Goal: Communication & Community: Answer question/provide support

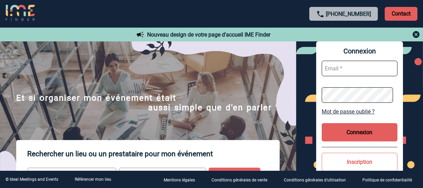
type input "smiladinovic@ime-groupe.com"
click at [348, 137] on button "Connexion" at bounding box center [360, 132] width 76 height 18
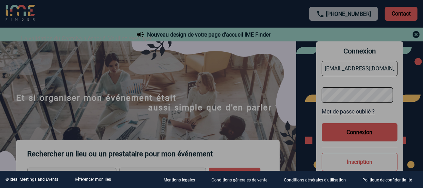
click at [368, 131] on div at bounding box center [211, 94] width 423 height 188
drag, startPoint x: 368, startPoint y: 131, endPoint x: 360, endPoint y: 134, distance: 8.4
click at [360, 133] on div at bounding box center [211, 94] width 423 height 188
click at [360, 134] on div at bounding box center [211, 94] width 423 height 188
click at [359, 134] on div at bounding box center [211, 94] width 423 height 188
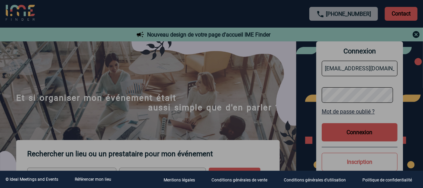
click at [358, 134] on div at bounding box center [211, 94] width 423 height 188
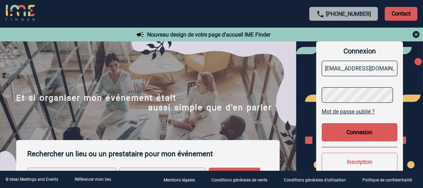
click at [357, 134] on div at bounding box center [211, 94] width 423 height 188
click at [357, 132] on button "Connexion" at bounding box center [360, 132] width 76 height 18
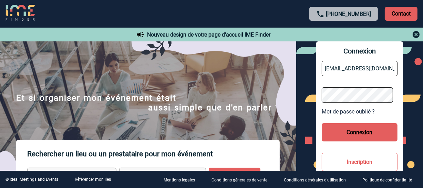
click at [357, 132] on button "Connexion" at bounding box center [360, 132] width 76 height 18
click at [356, 132] on button "Connexion" at bounding box center [360, 132] width 76 height 18
click at [356, 133] on button "Connexion" at bounding box center [360, 132] width 76 height 18
click at [356, 133] on body "+33 1 45 72 07 14 Contact Contact Nouveau design de votre page d'accueil IME Fi…" at bounding box center [211, 94] width 423 height 188
click at [356, 132] on div at bounding box center [197, 87] width 394 height 175
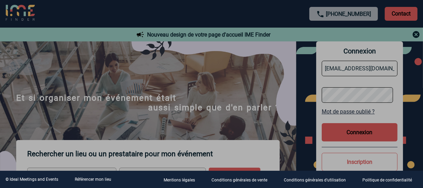
click at [356, 132] on div at bounding box center [211, 94] width 423 height 188
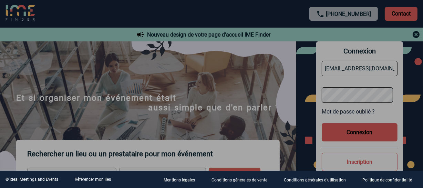
click at [356, 132] on div at bounding box center [211, 94] width 423 height 188
click at [356, 132] on body "+33 1 45 72 07 14 Contact Contact Nouveau design de votre page d'accueil IME Fi…" at bounding box center [211, 94] width 423 height 188
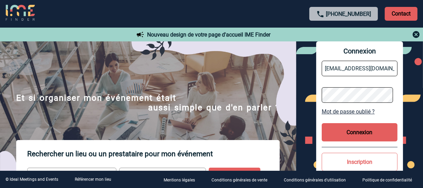
click at [356, 132] on button "Connexion" at bounding box center [360, 132] width 76 height 18
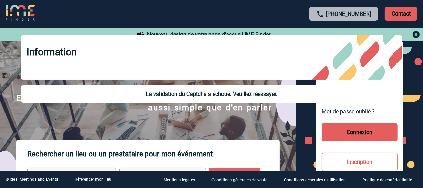
click at [356, 132] on button "Connexion" at bounding box center [360, 132] width 76 height 18
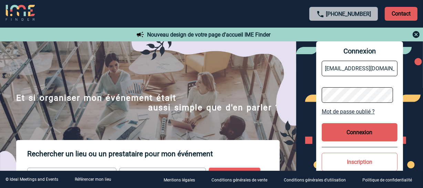
click at [356, 132] on body "+33 1 45 72 07 14 Contact Contact Nouveau design de votre page d'accueil IME Fi…" at bounding box center [211, 94] width 423 height 188
click at [356, 132] on div at bounding box center [211, 94] width 423 height 188
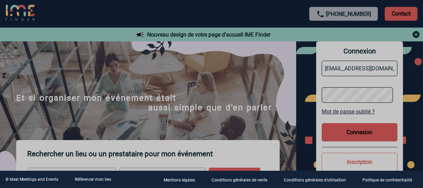
click at [356, 132] on div at bounding box center [211, 94] width 423 height 188
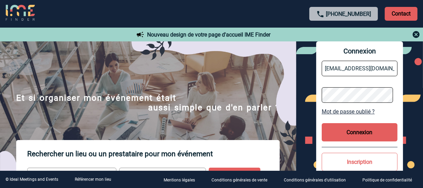
click at [356, 132] on button "Connexion" at bounding box center [360, 132] width 76 height 18
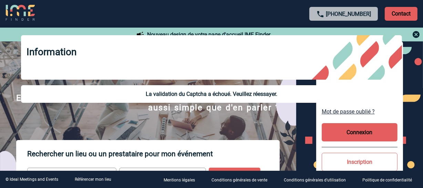
click at [356, 132] on button "Connexion" at bounding box center [360, 132] width 76 height 18
click at [345, 132] on div at bounding box center [172, 76] width 345 height 153
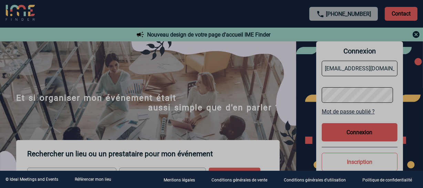
click at [356, 132] on div at bounding box center [211, 94] width 423 height 188
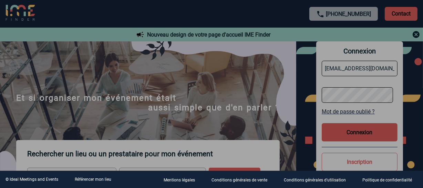
click at [356, 132] on div at bounding box center [211, 94] width 423 height 188
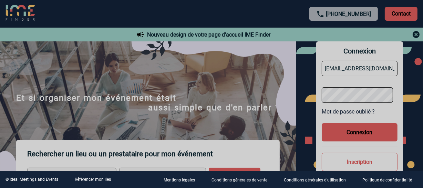
click at [356, 132] on div at bounding box center [211, 94] width 423 height 188
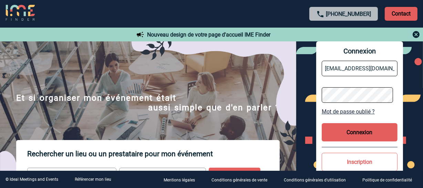
click at [356, 132] on body "+33 1 45 72 07 14 Contact Contact Nouveau design de votre page d'accueil IME Fi…" at bounding box center [211, 94] width 423 height 188
click at [356, 132] on button "Connexion" at bounding box center [360, 132] width 76 height 18
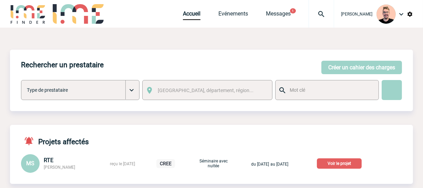
click at [310, 14] on img at bounding box center [321, 14] width 25 height 8
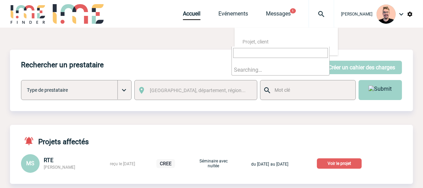
type input "2000420616"
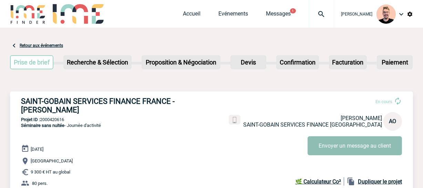
click at [351, 151] on button "Envoyer un message au client" at bounding box center [355, 145] width 94 height 19
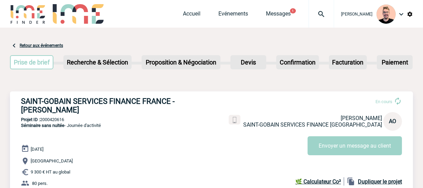
click at [313, 8] on div at bounding box center [321, 14] width 25 height 28
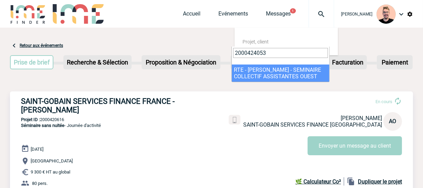
type input "2000424053"
select select "23554"
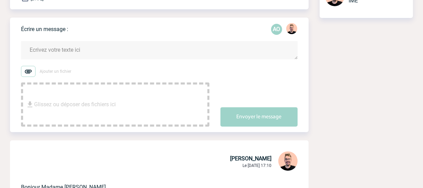
scroll to position [94, 0]
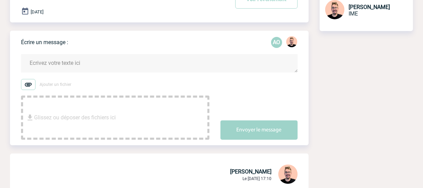
click at [65, 63] on textarea at bounding box center [159, 63] width 277 height 18
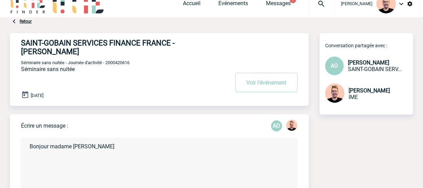
scroll to position [0, 0]
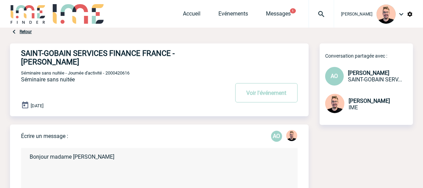
click at [78, 159] on textarea "Bonjour madame OJO" at bounding box center [159, 176] width 277 height 57
click at [88, 157] on textarea "Bonjour madame ODJO" at bounding box center [159, 176] width 277 height 57
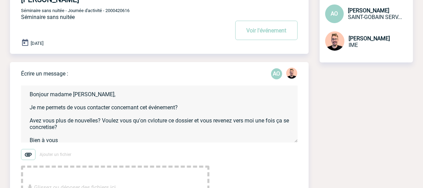
drag, startPoint x: 61, startPoint y: 141, endPoint x: 31, endPoint y: 87, distance: 61.4
click at [31, 87] on textarea "Bonjour madame Odjo, Je me permets de vous contacter concernant cet événement? …" at bounding box center [159, 113] width 277 height 57
paste textarea "Madame Odjo, Je me permets de vous contacter concernant cet événement. Avez-vou…"
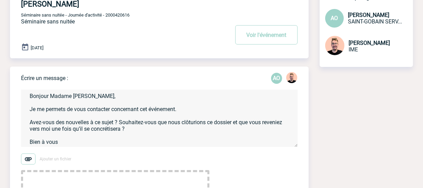
scroll to position [125, 0]
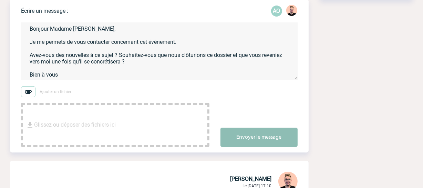
type textarea "Bonjour Madame Odjo, Je me permets de vous contacter concernant cet événement. …"
click at [251, 146] on button "Envoyer le message" at bounding box center [258, 136] width 77 height 19
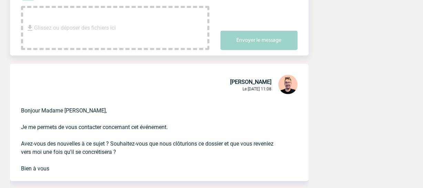
scroll to position [313, 0]
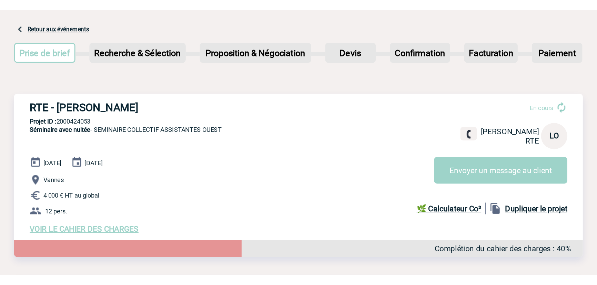
scroll to position [62, 0]
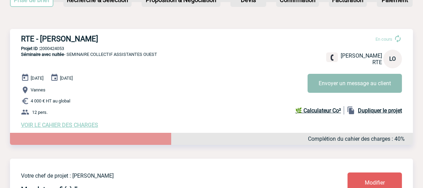
click at [359, 80] on button "Envoyer un message au client" at bounding box center [355, 83] width 94 height 19
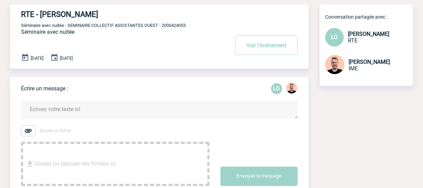
scroll to position [94, 0]
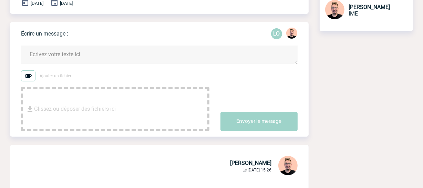
click at [43, 57] on textarea at bounding box center [159, 54] width 277 height 18
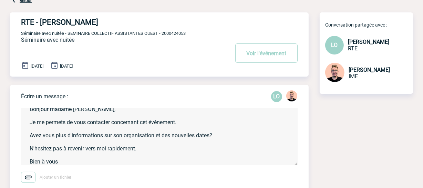
scroll to position [0, 0]
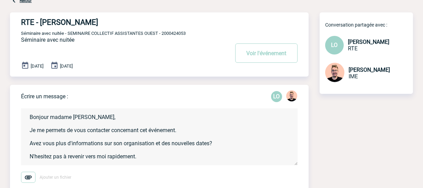
drag, startPoint x: 62, startPoint y: 161, endPoint x: 14, endPoint y: 103, distance: 75.1
click at [14, 103] on div "Écrire un message : LO Bonjour madame [PERSON_NAME], Je me permets de vous cont…" at bounding box center [159, 161] width 299 height 153
paste textarea "Madame [PERSON_NAME], Je me permets de vous contacter concernant cet événement.…"
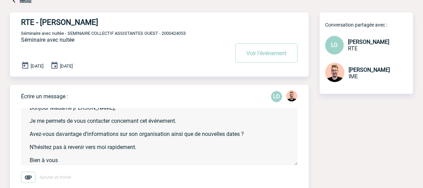
scroll to position [94, 0]
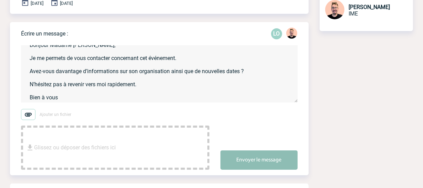
type textarea "Bonjour Madame [PERSON_NAME], Je me permets de vous contacter concernant cet év…"
click at [243, 152] on button "Envoyer le message" at bounding box center [258, 159] width 77 height 19
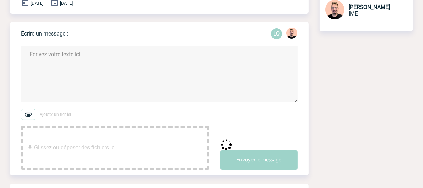
scroll to position [0, 0]
